Goal: Task Accomplishment & Management: Complete application form

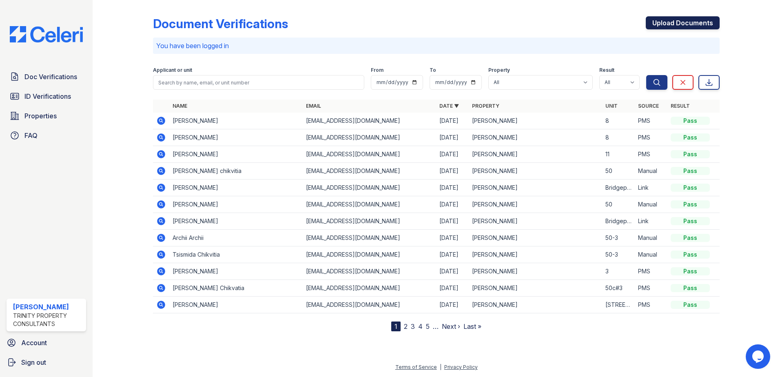
click at [691, 22] on link "Upload Documents" at bounding box center [683, 22] width 74 height 13
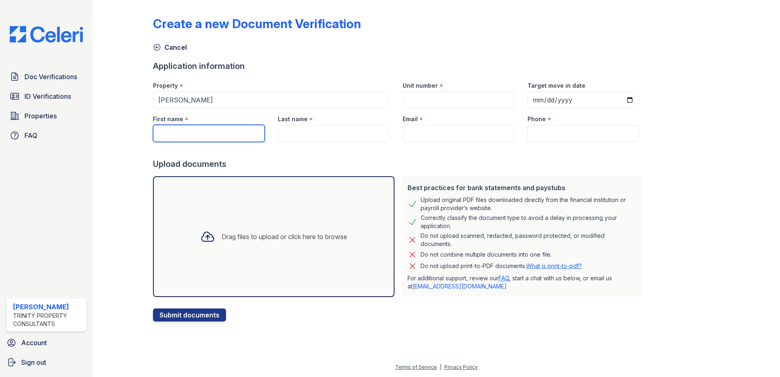
click at [181, 133] on input "First name" at bounding box center [209, 133] width 112 height 17
type input "Desy"
click at [333, 138] on input "Last name" at bounding box center [334, 133] width 112 height 17
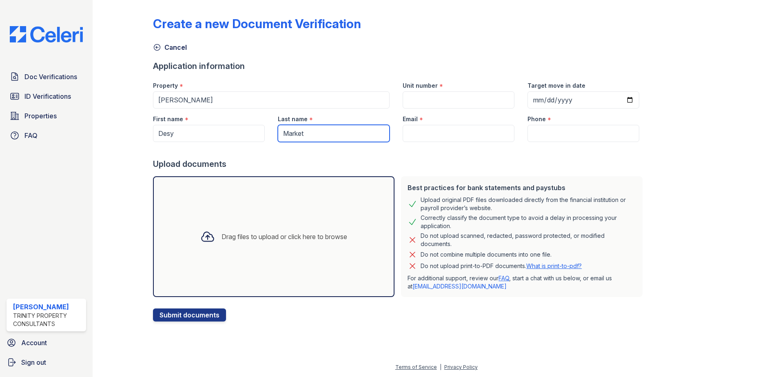
type input "Market"
click at [431, 99] on input "Unit number" at bounding box center [459, 99] width 112 height 17
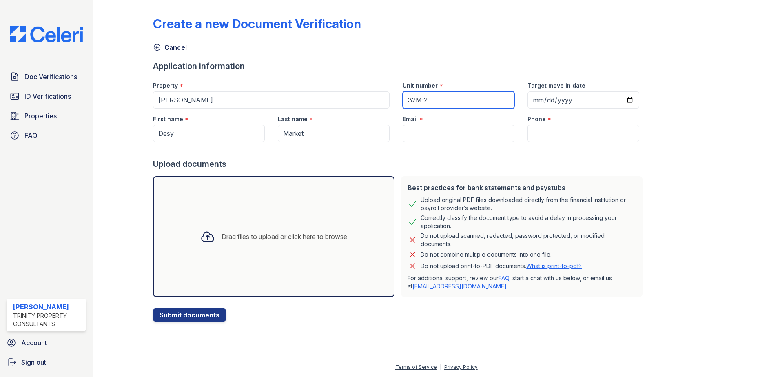
type input "32M-2"
click at [544, 95] on input "Target move in date" at bounding box center [584, 99] width 112 height 17
type input "2025-10-30"
click at [440, 135] on input "Email" at bounding box center [459, 133] width 112 height 17
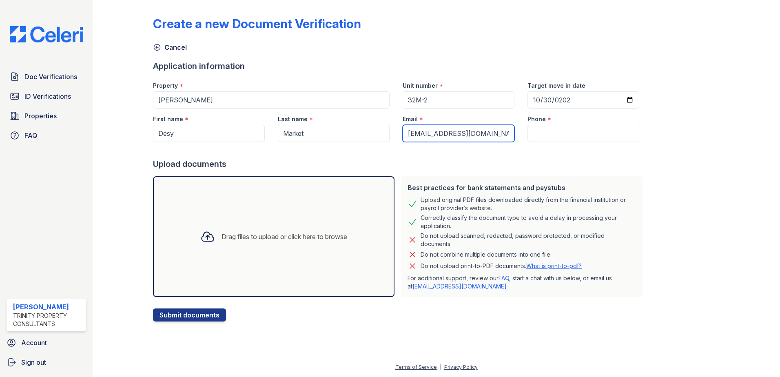
type input "marketdesy@outlook.com"
click at [532, 132] on input "Phone" at bounding box center [584, 133] width 112 height 17
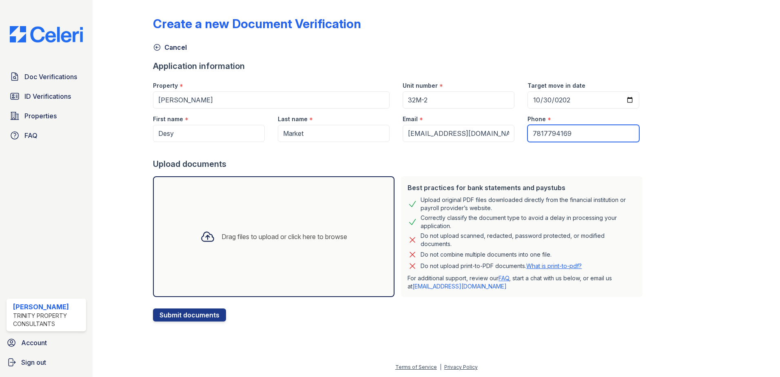
type input "7817794169"
click at [247, 220] on div "Drag files to upload or click here to browse" at bounding box center [274, 236] width 242 height 121
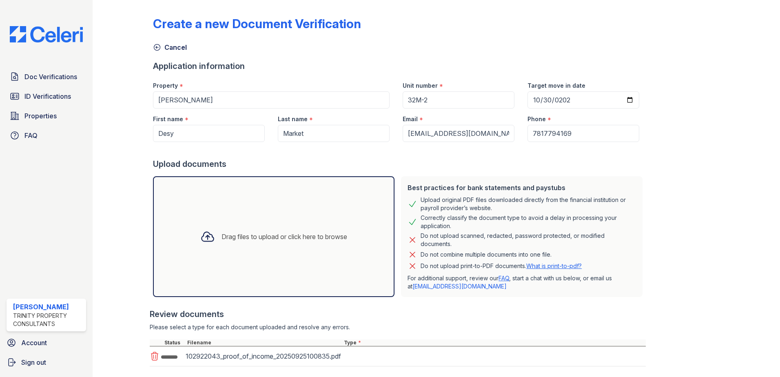
click at [262, 236] on div "Drag files to upload or click here to browse" at bounding box center [285, 237] width 126 height 10
click at [265, 244] on div "Drag files to upload or click here to browse" at bounding box center [274, 237] width 160 height 28
click at [266, 233] on div "Drag files to upload or click here to browse" at bounding box center [285, 237] width 126 height 10
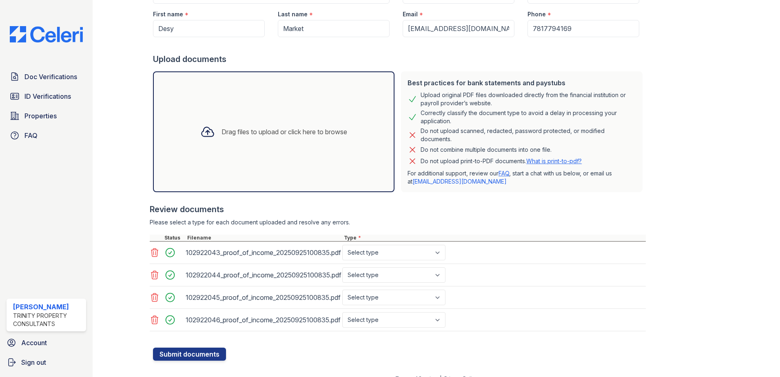
scroll to position [116, 0]
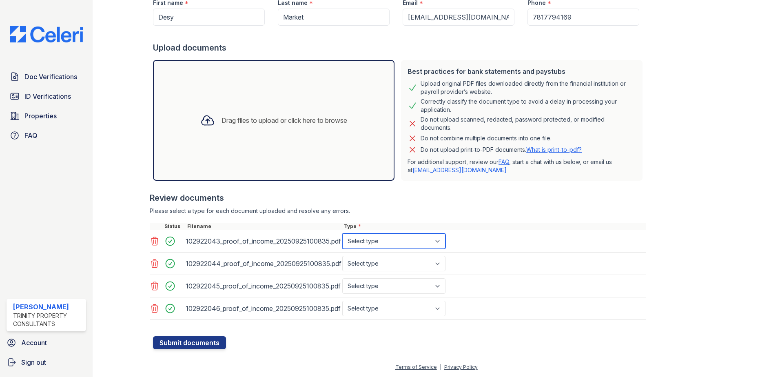
click at [387, 243] on select "Select type Paystub Bank Statement Offer Letter Tax Documents Benefit Award Let…" at bounding box center [393, 241] width 103 height 16
select select "paystub"
click at [342, 233] on select "Select type Paystub Bank Statement Offer Letter Tax Documents Benefit Award Let…" at bounding box center [393, 241] width 103 height 16
click at [386, 263] on select "Select type Paystub Bank Statement Offer Letter Tax Documents Benefit Award Let…" at bounding box center [393, 264] width 103 height 16
select select "paystub"
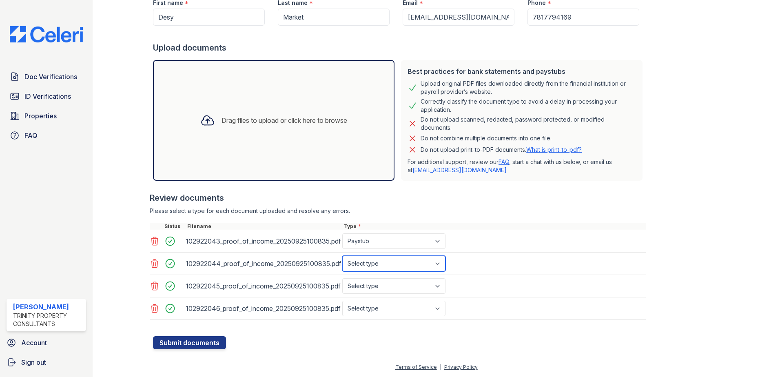
click at [342, 256] on select "Select type Paystub Bank Statement Offer Letter Tax Documents Benefit Award Let…" at bounding box center [393, 264] width 103 height 16
click at [385, 289] on select "Select type Paystub Bank Statement Offer Letter Tax Documents Benefit Award Let…" at bounding box center [393, 286] width 103 height 16
select select "paystub"
click at [342, 278] on select "Select type Paystub Bank Statement Offer Letter Tax Documents Benefit Award Let…" at bounding box center [393, 286] width 103 height 16
click at [377, 309] on select "Select type Paystub Bank Statement Offer Letter Tax Documents Benefit Award Let…" at bounding box center [393, 309] width 103 height 16
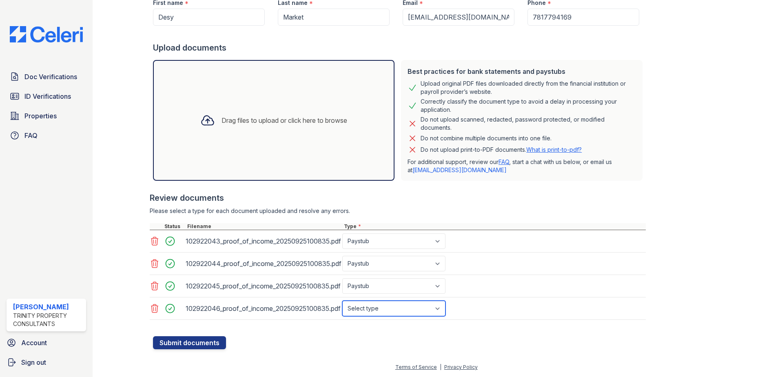
select select "paystub"
click at [342, 301] on select "Select type Paystub Bank Statement Offer Letter Tax Documents Benefit Award Let…" at bounding box center [393, 309] width 103 height 16
click at [193, 344] on button "Submit documents" at bounding box center [189, 342] width 73 height 13
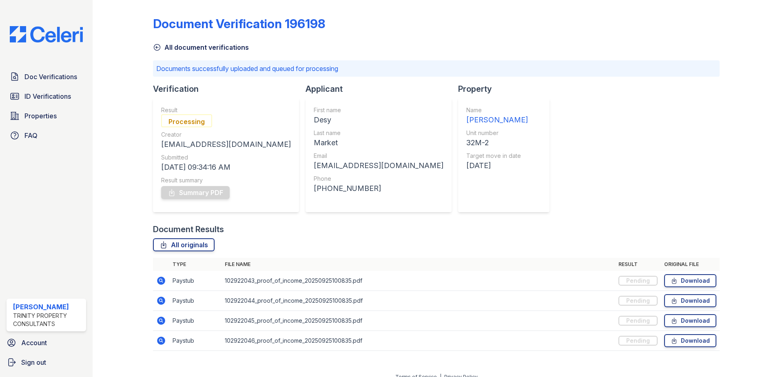
scroll to position [10, 0]
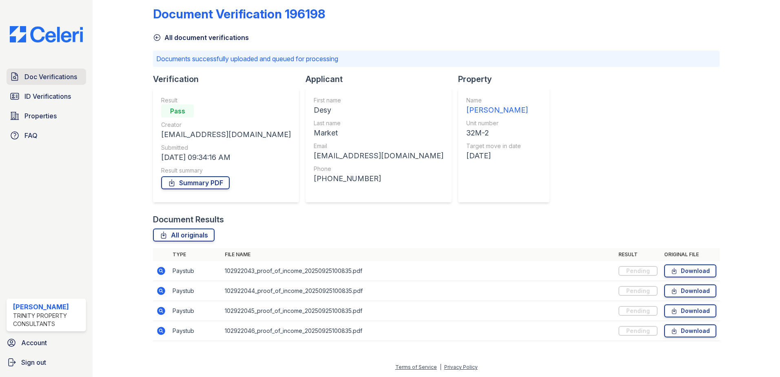
click at [44, 79] on span "Doc Verifications" at bounding box center [50, 77] width 53 height 10
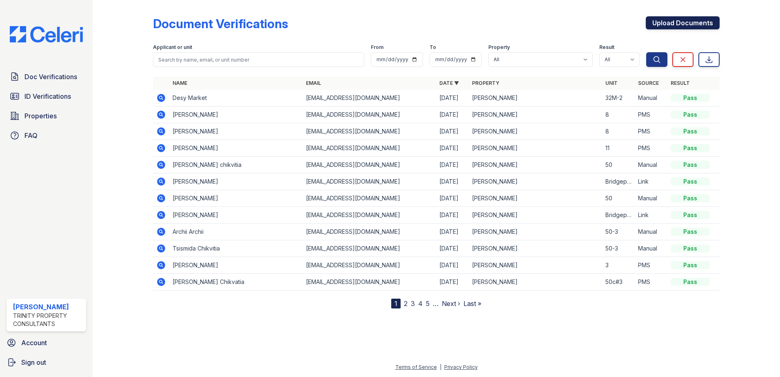
click at [702, 20] on link "Upload Documents" at bounding box center [683, 22] width 74 height 13
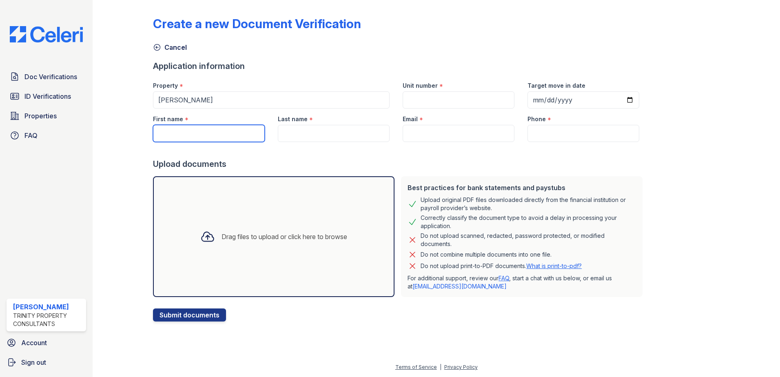
click at [207, 133] on input "First name" at bounding box center [209, 133] width 112 height 17
type input "Desy"
type input "32M-2"
type input "2025-10-30"
type input "Market"
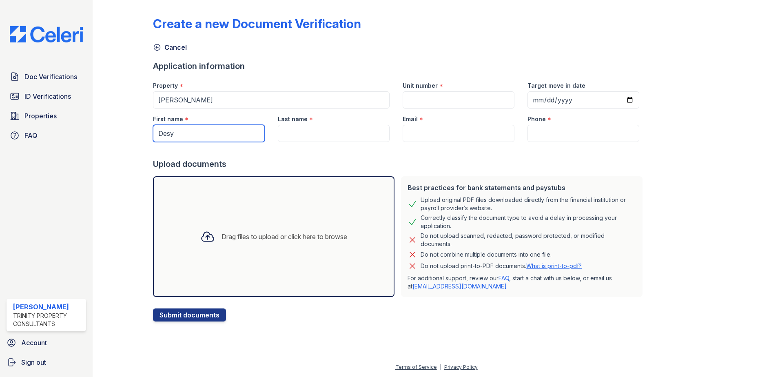
type input "marketdesy@outlook.com"
type input "7817794169"
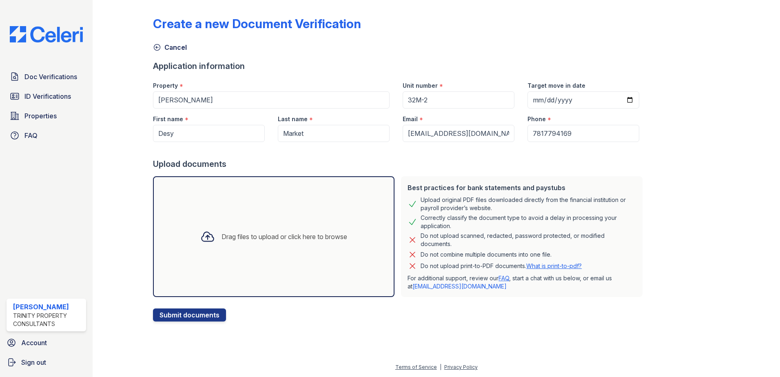
click at [292, 227] on div "Drag files to upload or click here to browse" at bounding box center [274, 237] width 160 height 28
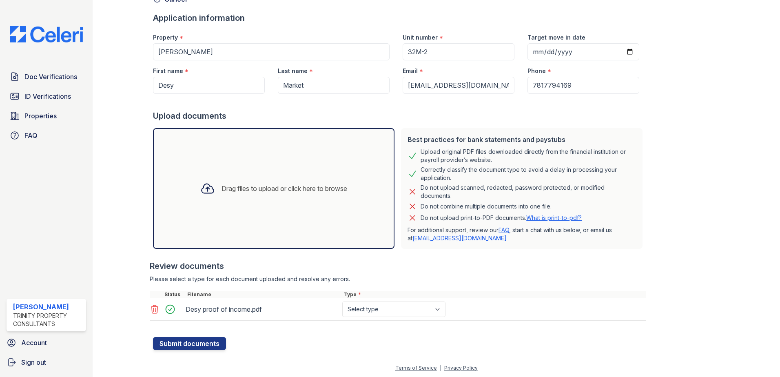
scroll to position [49, 0]
click at [364, 309] on select "Select type Paystub Bank Statement Offer Letter Tax Documents Benefit Award Let…" at bounding box center [393, 309] width 103 height 16
select select "paystub"
click at [342, 301] on select "Select type Paystub Bank Statement Offer Letter Tax Documents Benefit Award Let…" at bounding box center [393, 309] width 103 height 16
click at [199, 342] on button "Submit documents" at bounding box center [189, 342] width 73 height 13
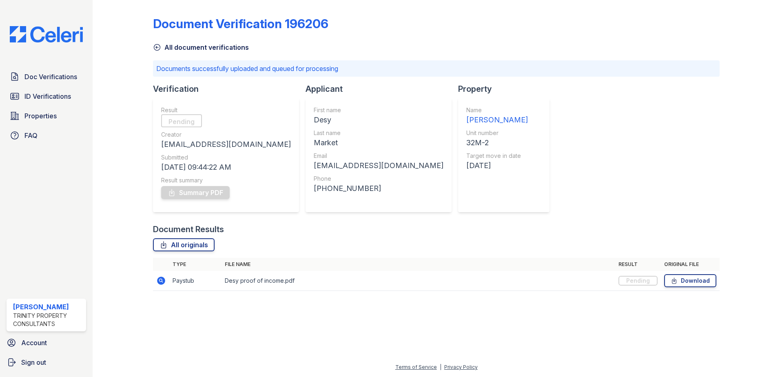
click at [162, 281] on icon at bounding box center [161, 281] width 8 height 8
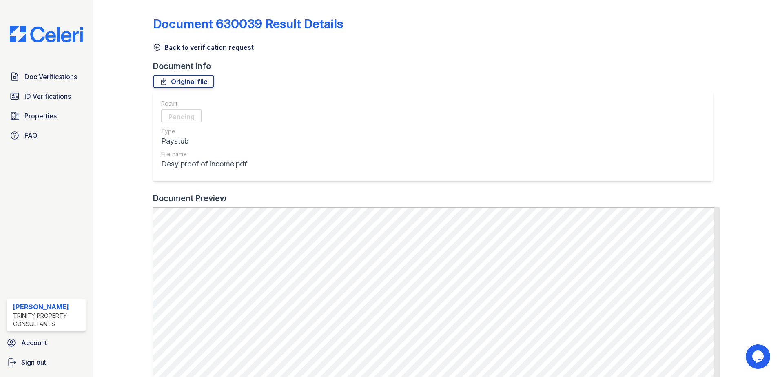
click at [155, 50] on icon at bounding box center [157, 47] width 6 height 6
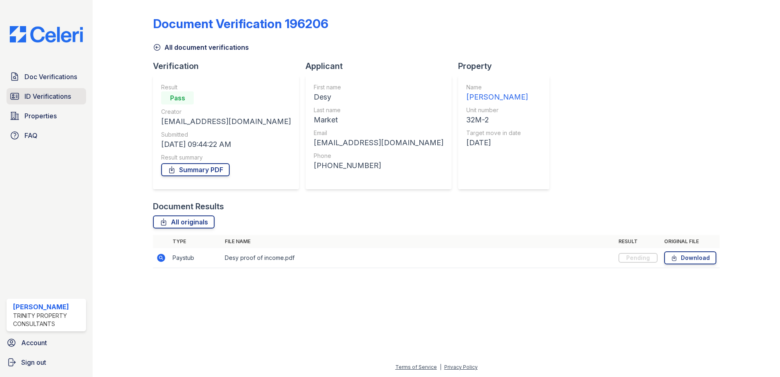
click at [59, 100] on span "ID Verifications" at bounding box center [47, 96] width 47 height 10
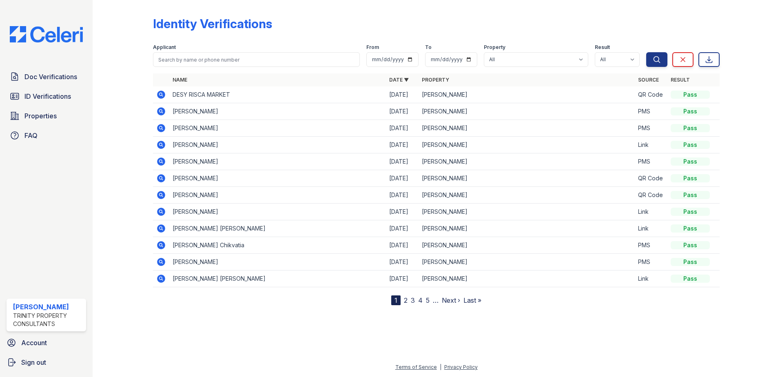
click at [160, 96] on icon at bounding box center [161, 95] width 10 height 10
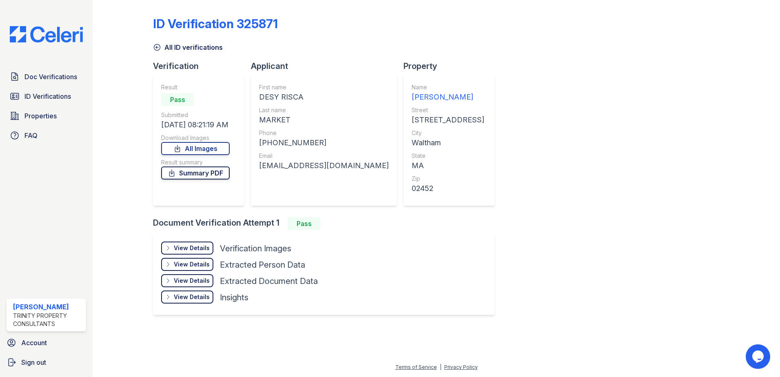
click at [202, 174] on link "Summary PDF" at bounding box center [195, 173] width 69 height 13
click at [195, 249] on div "View Details" at bounding box center [192, 248] width 36 height 8
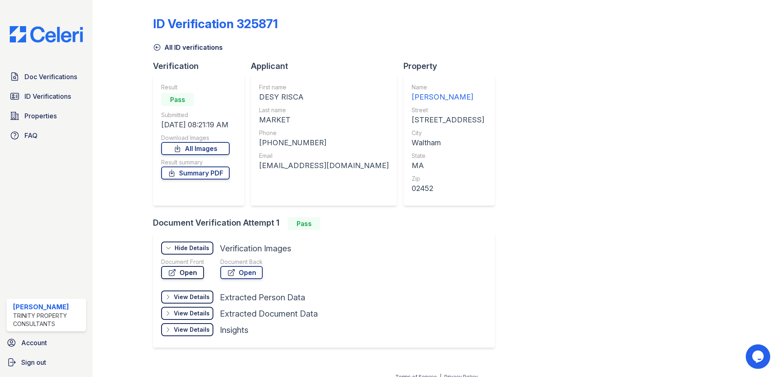
click at [193, 273] on link "Open" at bounding box center [182, 272] width 43 height 13
